Goal: Information Seeking & Learning: Learn about a topic

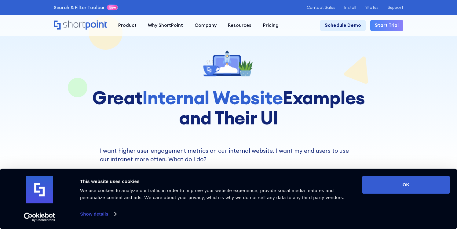
scroll to position [13, 0]
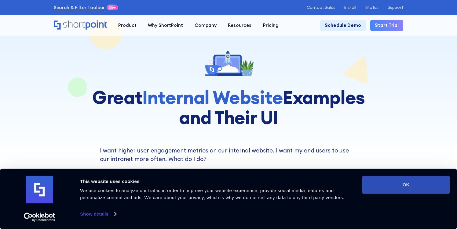
click at [405, 187] on button "OK" at bounding box center [405, 185] width 87 height 18
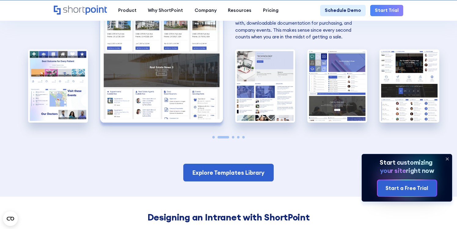
scroll to position [1119, 0]
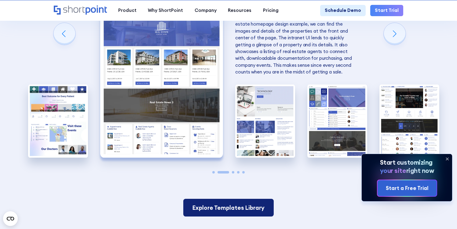
click at [219, 201] on link "Explore Templates Library" at bounding box center [228, 208] width 90 height 18
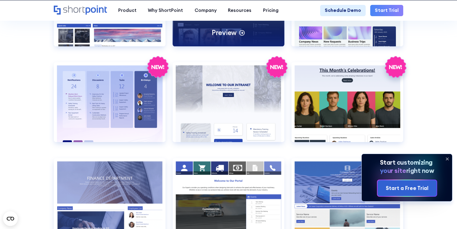
scroll to position [966, 0]
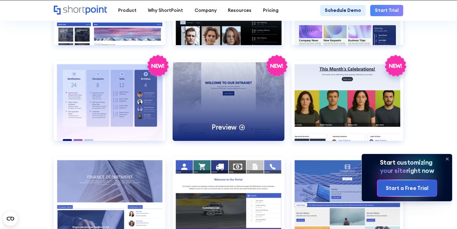
click at [231, 125] on p "Preview" at bounding box center [224, 127] width 25 height 9
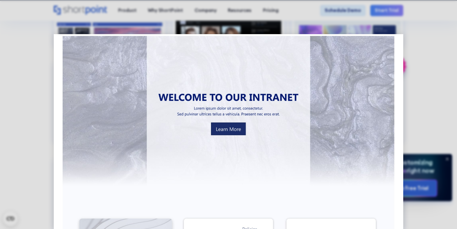
scroll to position [0, 0]
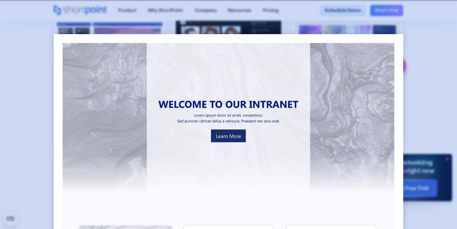
click at [293, 23] on div at bounding box center [228, 114] width 457 height 229
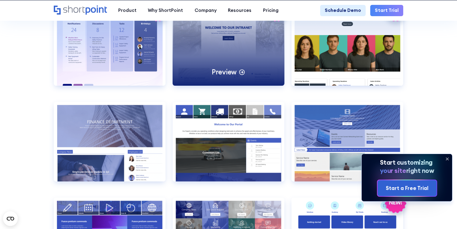
scroll to position [1072, 0]
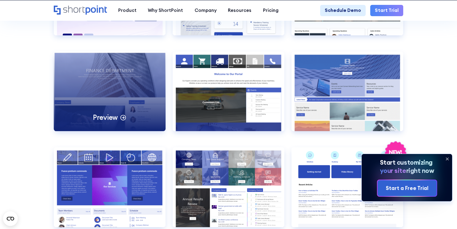
click at [91, 86] on div "Preview" at bounding box center [110, 92] width 112 height 80
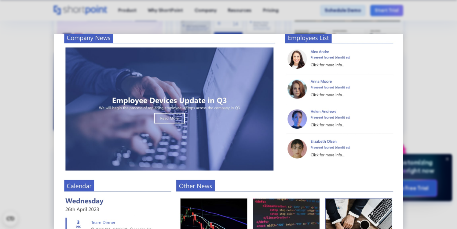
scroll to position [0, 0]
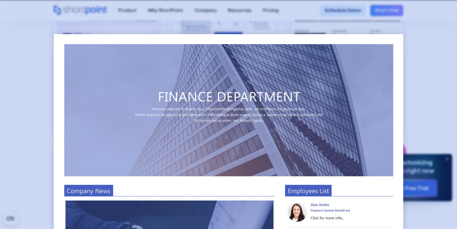
click at [40, 116] on div at bounding box center [228, 114] width 457 height 229
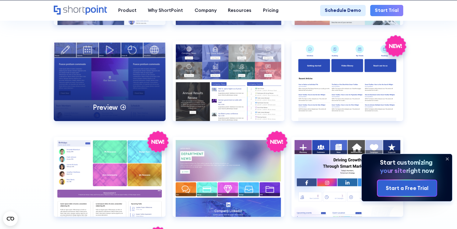
scroll to position [1179, 0]
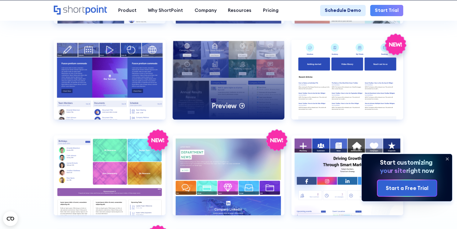
click at [197, 105] on div "Preview" at bounding box center [228, 80] width 112 height 80
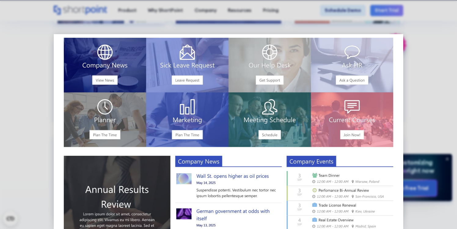
scroll to position [0, 0]
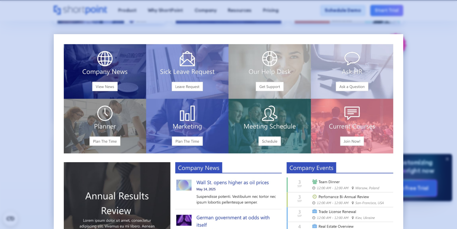
click at [37, 57] on div at bounding box center [228, 114] width 457 height 229
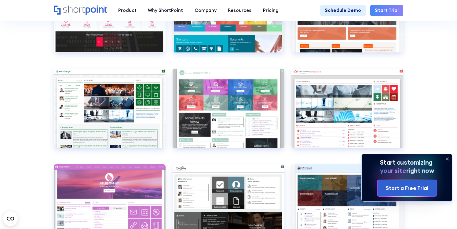
scroll to position [1866, 0]
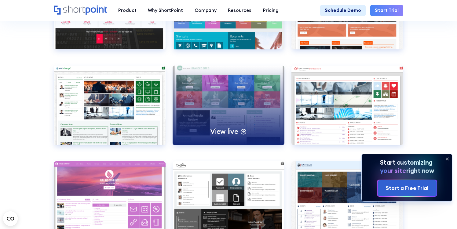
click at [242, 120] on div "View live" at bounding box center [228, 106] width 112 height 80
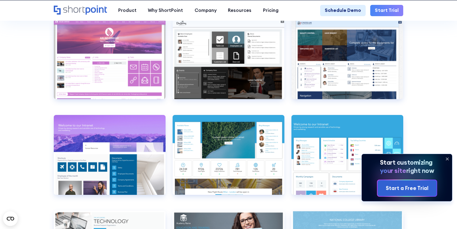
scroll to position [2159, 0]
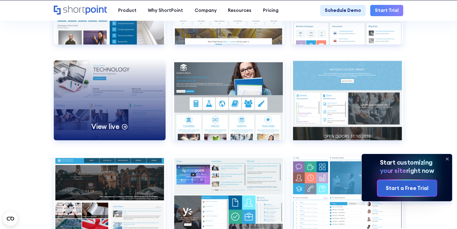
click at [109, 88] on div "View live" at bounding box center [110, 100] width 112 height 80
